Goal: Information Seeking & Learning: Learn about a topic

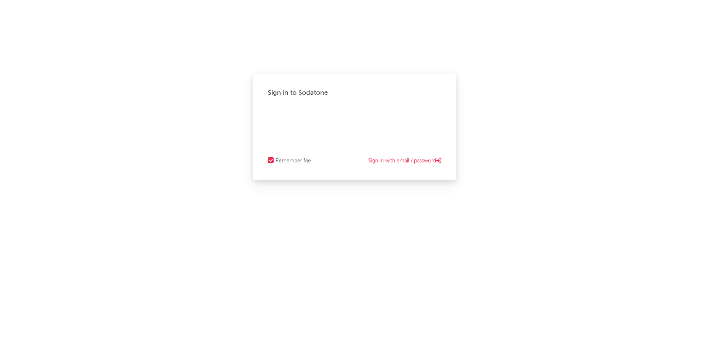
select select "other"
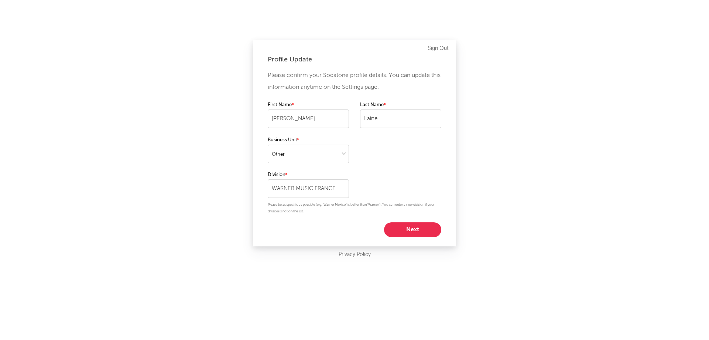
click at [410, 230] on button "Next" at bounding box center [412, 229] width 57 height 15
select select "other"
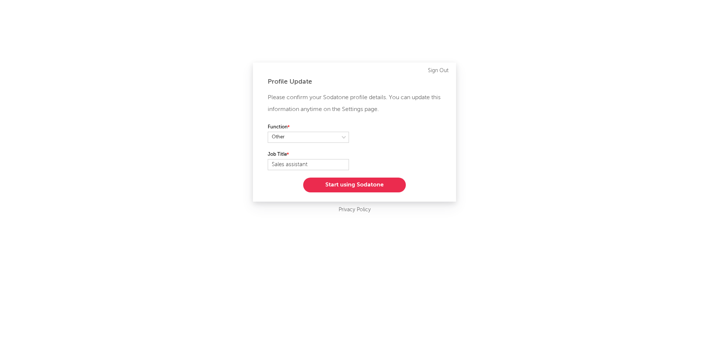
click at [344, 181] on button "Start using Sodatone" at bounding box center [354, 184] width 103 height 15
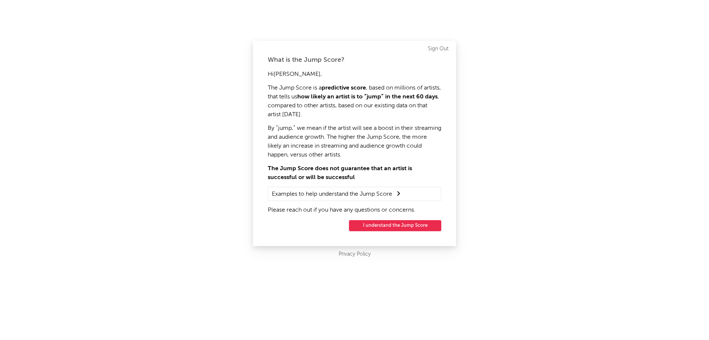
click at [370, 222] on button "I understand the Jump Score" at bounding box center [395, 225] width 92 height 11
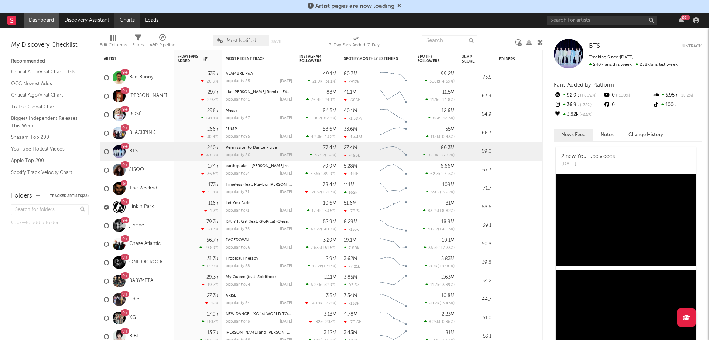
click at [122, 23] on link "Charts" at bounding box center [127, 20] width 25 height 15
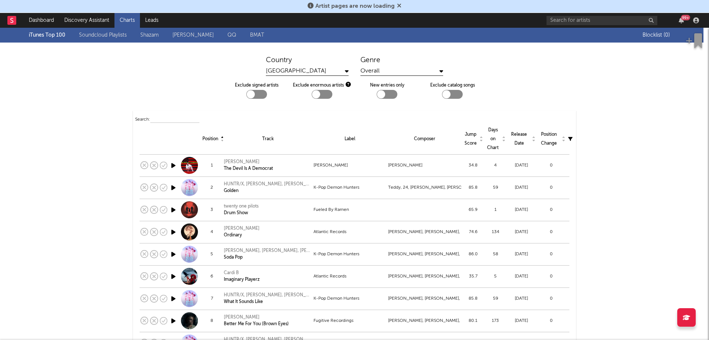
click at [335, 71] on div "[GEOGRAPHIC_DATA]" at bounding box center [307, 70] width 83 height 9
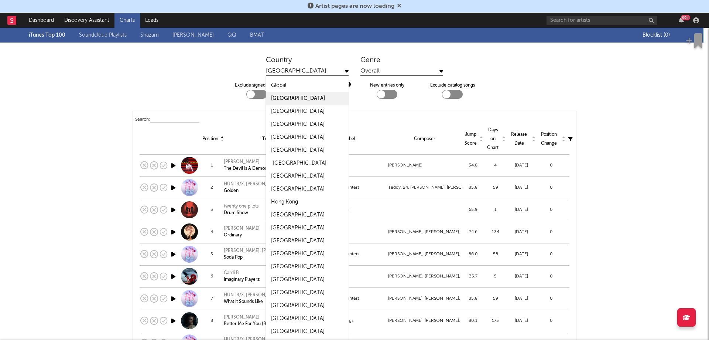
click at [286, 161] on div "[GEOGRAPHIC_DATA]" at bounding box center [300, 162] width 54 height 9
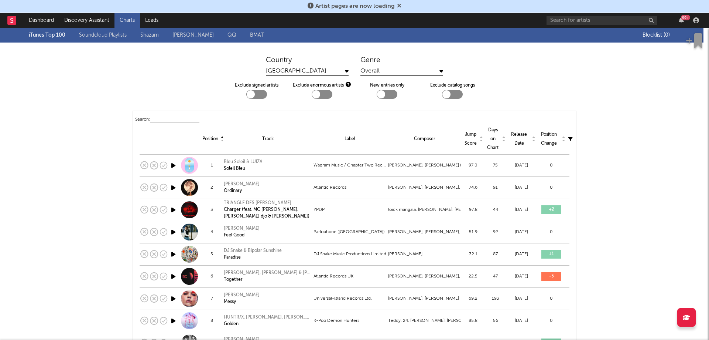
click at [229, 33] on link "QQ" at bounding box center [232, 35] width 9 height 9
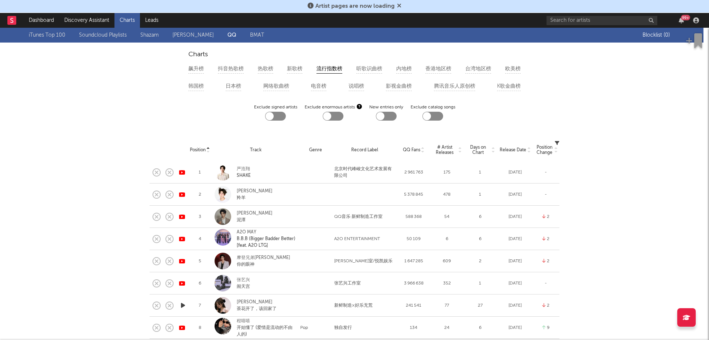
click at [259, 38] on link "BMAT" at bounding box center [257, 35] width 14 height 9
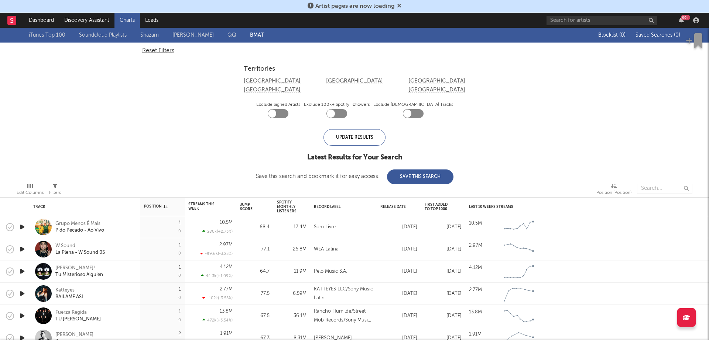
click at [197, 34] on link "[PERSON_NAME]" at bounding box center [193, 35] width 41 height 9
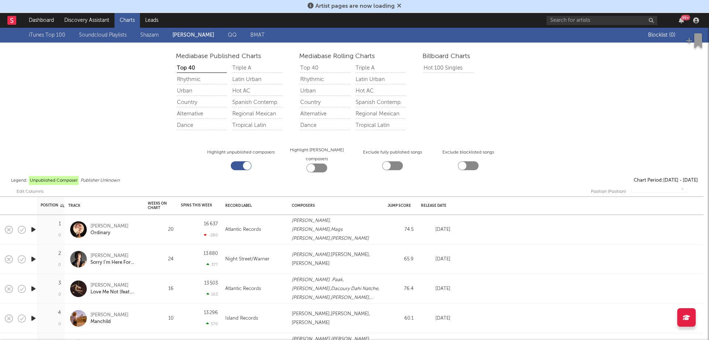
click at [155, 36] on link "Shazam" at bounding box center [149, 35] width 18 height 9
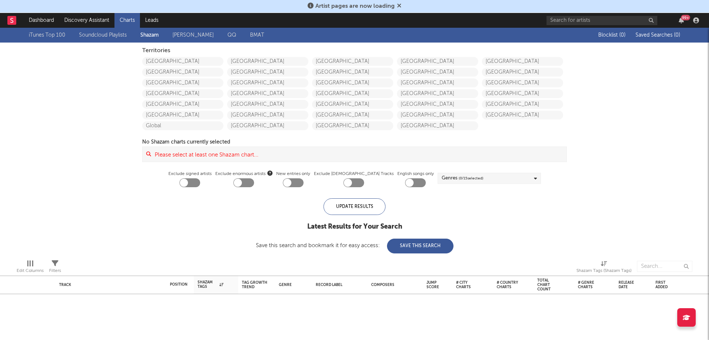
click at [112, 34] on link "Soundcloud Playlists" at bounding box center [103, 35] width 48 height 9
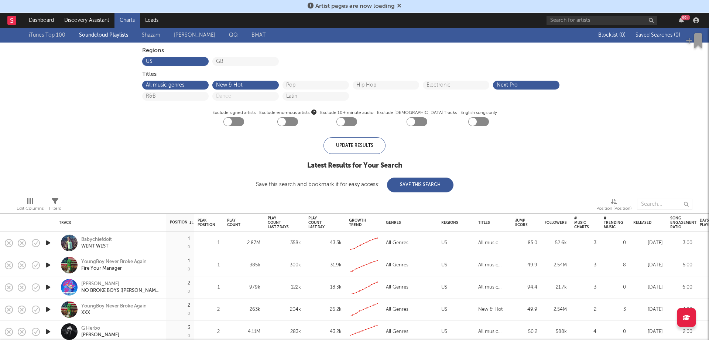
click at [64, 36] on link "iTunes Top 100" at bounding box center [47, 35] width 37 height 9
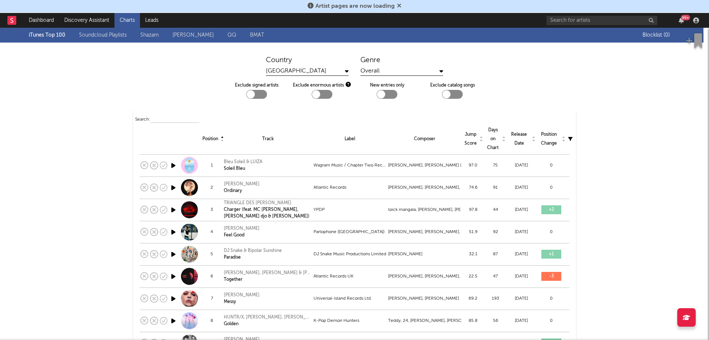
click at [311, 68] on div "[GEOGRAPHIC_DATA]" at bounding box center [307, 70] width 83 height 9
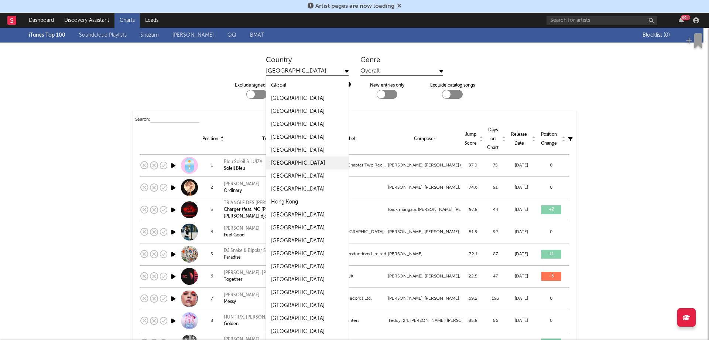
click at [311, 68] on div "[GEOGRAPHIC_DATA]" at bounding box center [307, 70] width 83 height 9
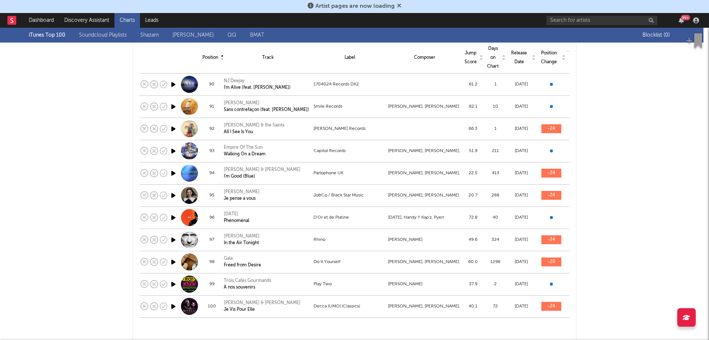
scroll to position [2058, 0]
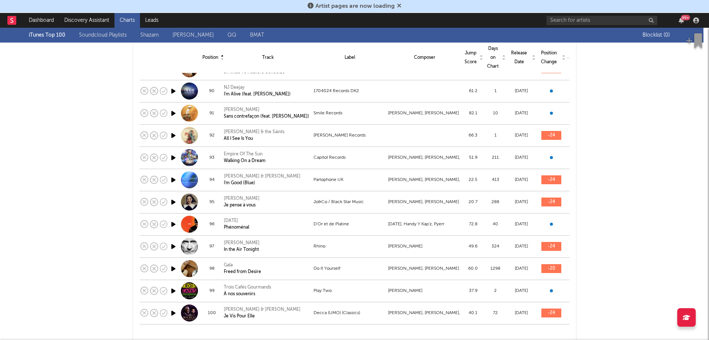
drag, startPoint x: 88, startPoint y: 185, endPoint x: 92, endPoint y: 114, distance: 71.1
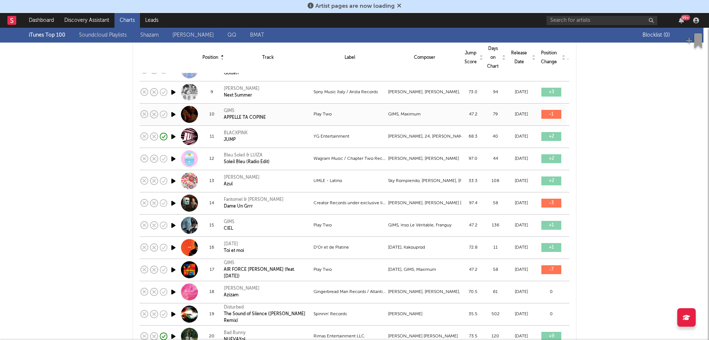
scroll to position [259, 0]
